Goal: Task Accomplishment & Management: Use online tool/utility

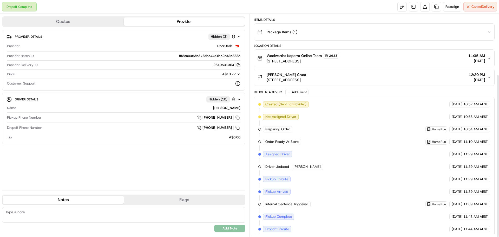
scroll to position [82, 0]
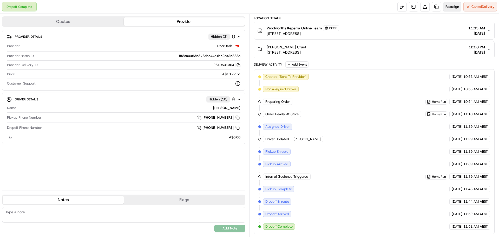
click at [450, 7] on span "Reassign" at bounding box center [452, 6] width 14 height 5
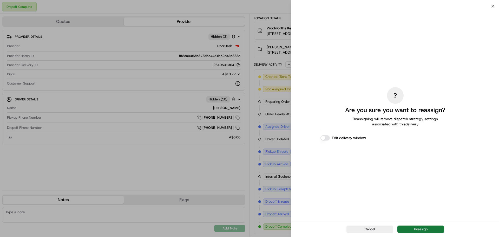
click at [407, 227] on button "Reassign" at bounding box center [420, 228] width 47 height 7
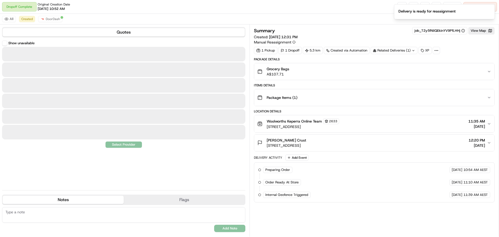
scroll to position [0, 0]
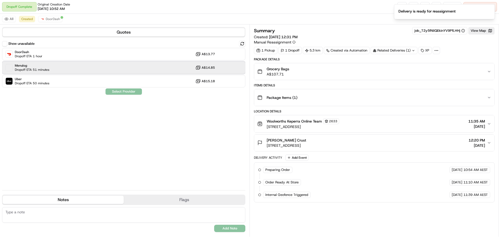
click at [127, 71] on div "Menulog Dropoff ETA 51 minutes A$14.85" at bounding box center [123, 67] width 243 height 12
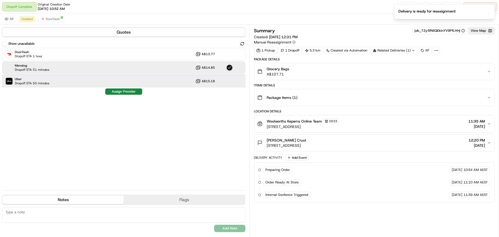
click at [122, 83] on div "Uber Dropoff ETA 50 minutes A$15.18" at bounding box center [123, 81] width 243 height 12
click at [126, 71] on div "Menulog Dropoff ETA 51 minutes A$14.85" at bounding box center [123, 67] width 243 height 12
click at [126, 81] on div "Uber Dropoff ETA 50 minutes A$15.18" at bounding box center [123, 81] width 243 height 12
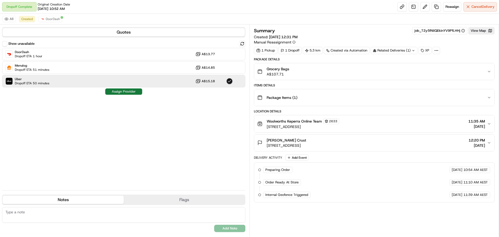
click at [119, 92] on button "Assign Provider" at bounding box center [123, 91] width 37 height 6
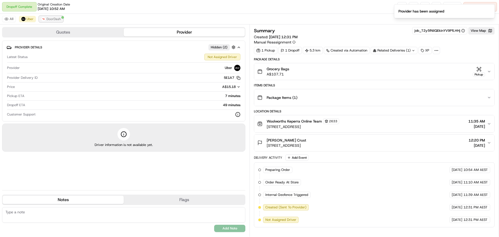
click at [59, 21] on button "DoorDash" at bounding box center [51, 19] width 24 height 6
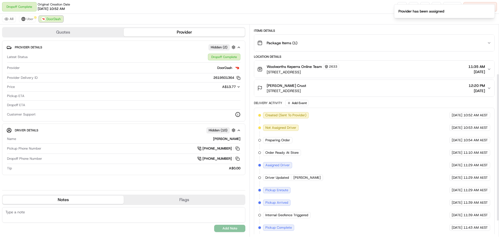
scroll to position [93, 0]
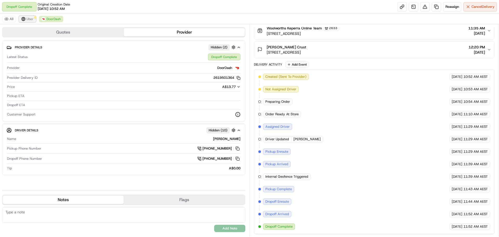
click at [24, 21] on button "Uber" at bounding box center [27, 19] width 17 height 6
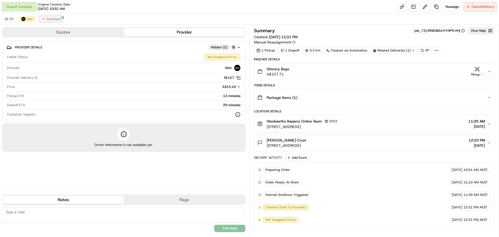
click at [42, 19] on img at bounding box center [43, 19] width 4 height 4
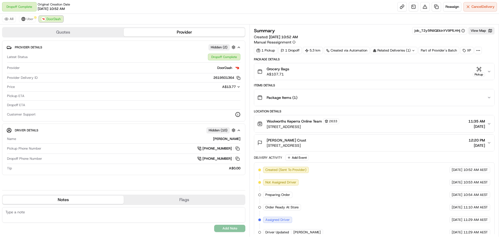
scroll to position [93, 0]
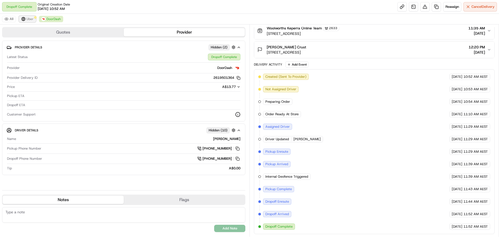
click at [33, 22] on button "Uber" at bounding box center [27, 19] width 17 height 6
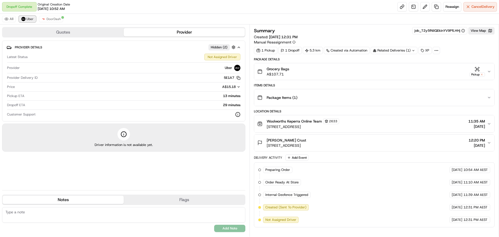
scroll to position [0, 0]
click at [188, 158] on div "Provider Details Hidden ( 2 ) Latest Status Not Assigned Driver Provider Uber P…" at bounding box center [123, 113] width 243 height 145
